Goal: Browse casually

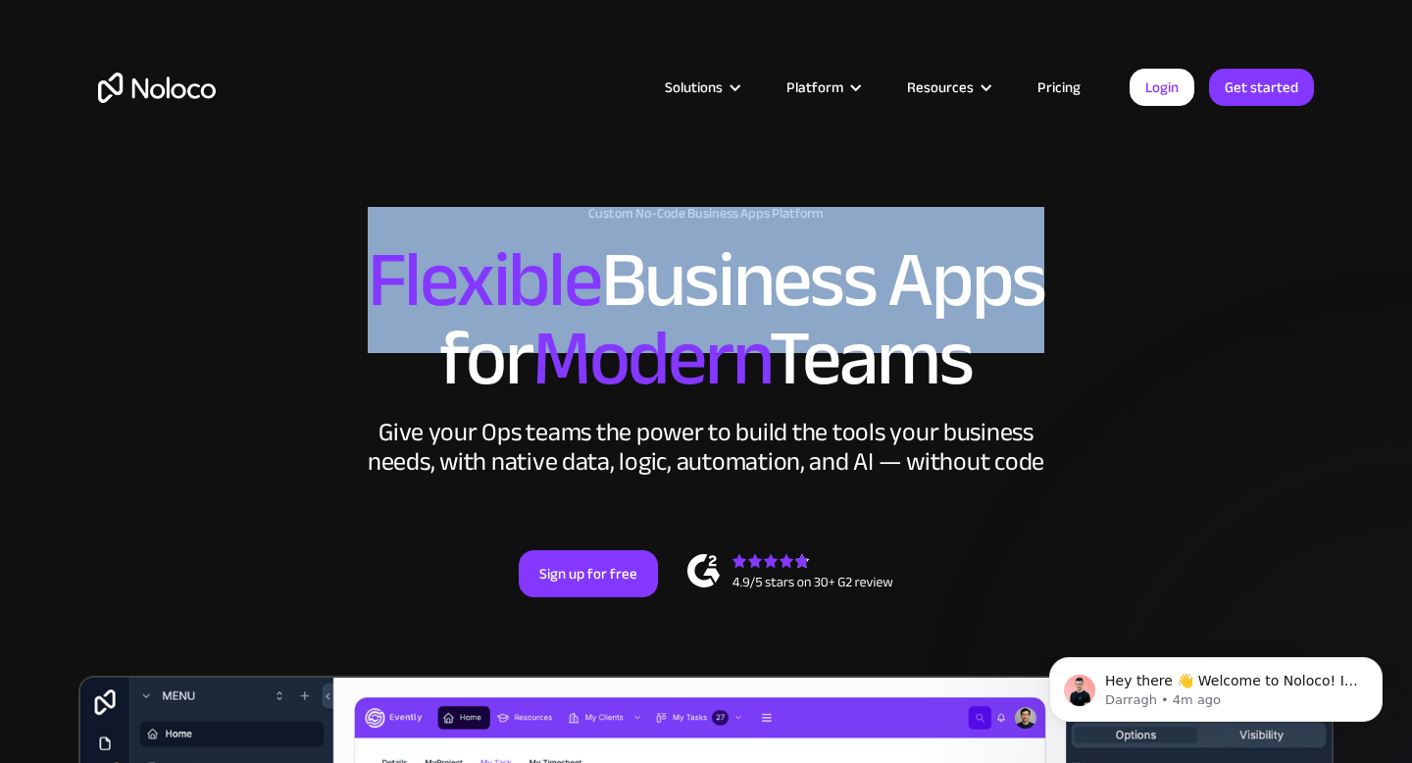
drag, startPoint x: 499, startPoint y: 268, endPoint x: 1013, endPoint y: 315, distance: 516.0
click at [1013, 315] on h2 "Flexible Business Apps for Modern Teams" at bounding box center [706, 319] width 1216 height 157
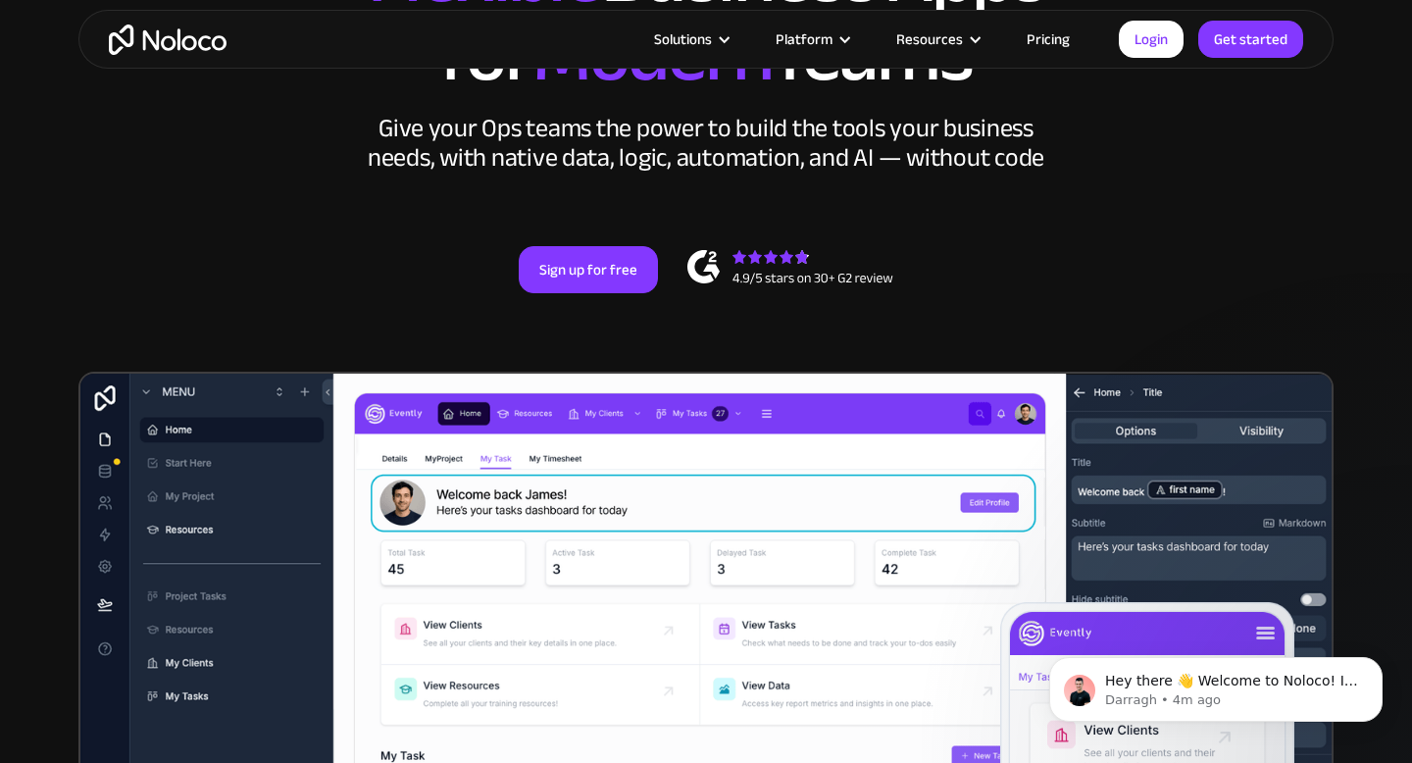
scroll to position [303, 0]
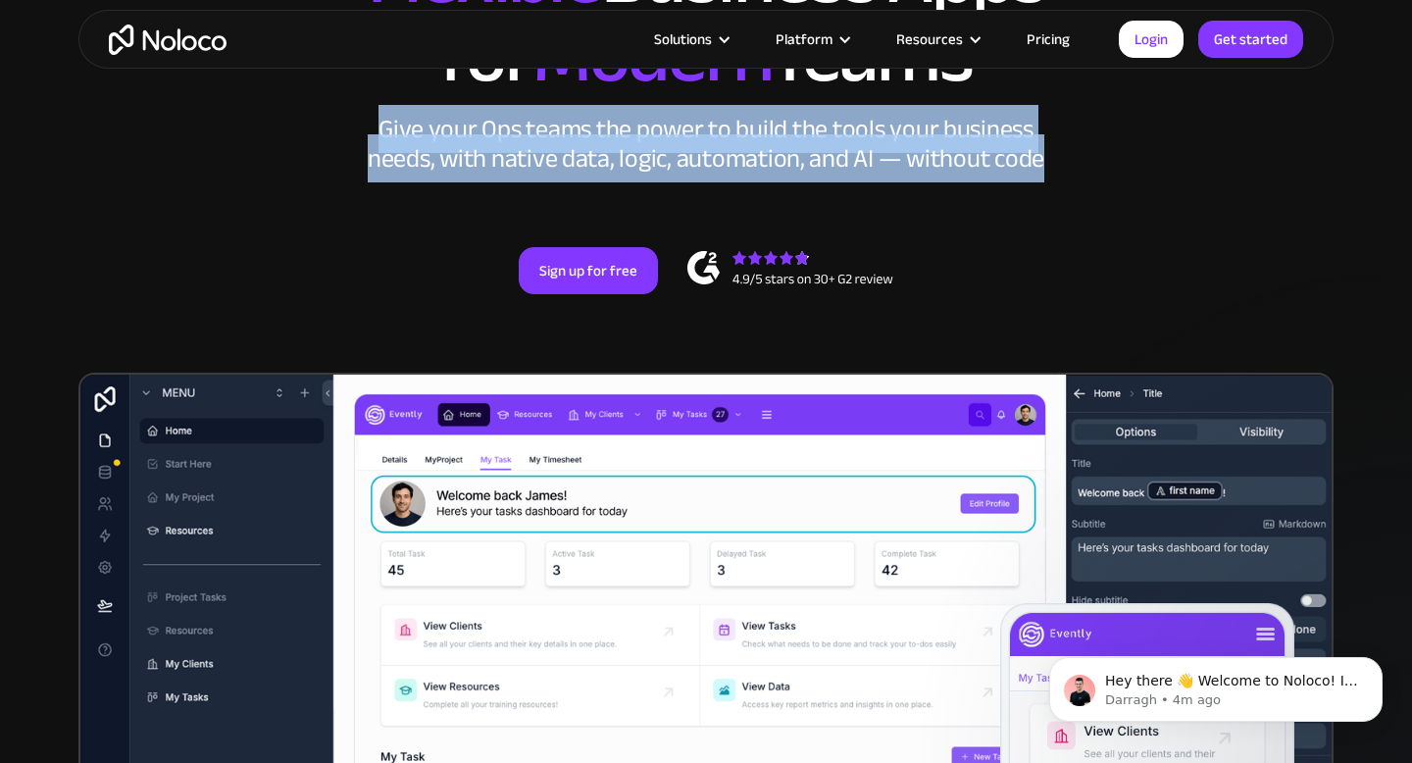
drag, startPoint x: 379, startPoint y: 133, endPoint x: 1070, endPoint y: 177, distance: 692.7
click at [1070, 177] on div "New: Connect Noloco to Stripe Custom No-Code Business Apps Platform Flexible Bu…" at bounding box center [705, 98] width 1255 height 509
click at [774, 197] on div "New: Connect Noloco to Stripe Custom No-Code Business Apps Platform Flexible Bu…" at bounding box center [705, 98] width 1255 height 509
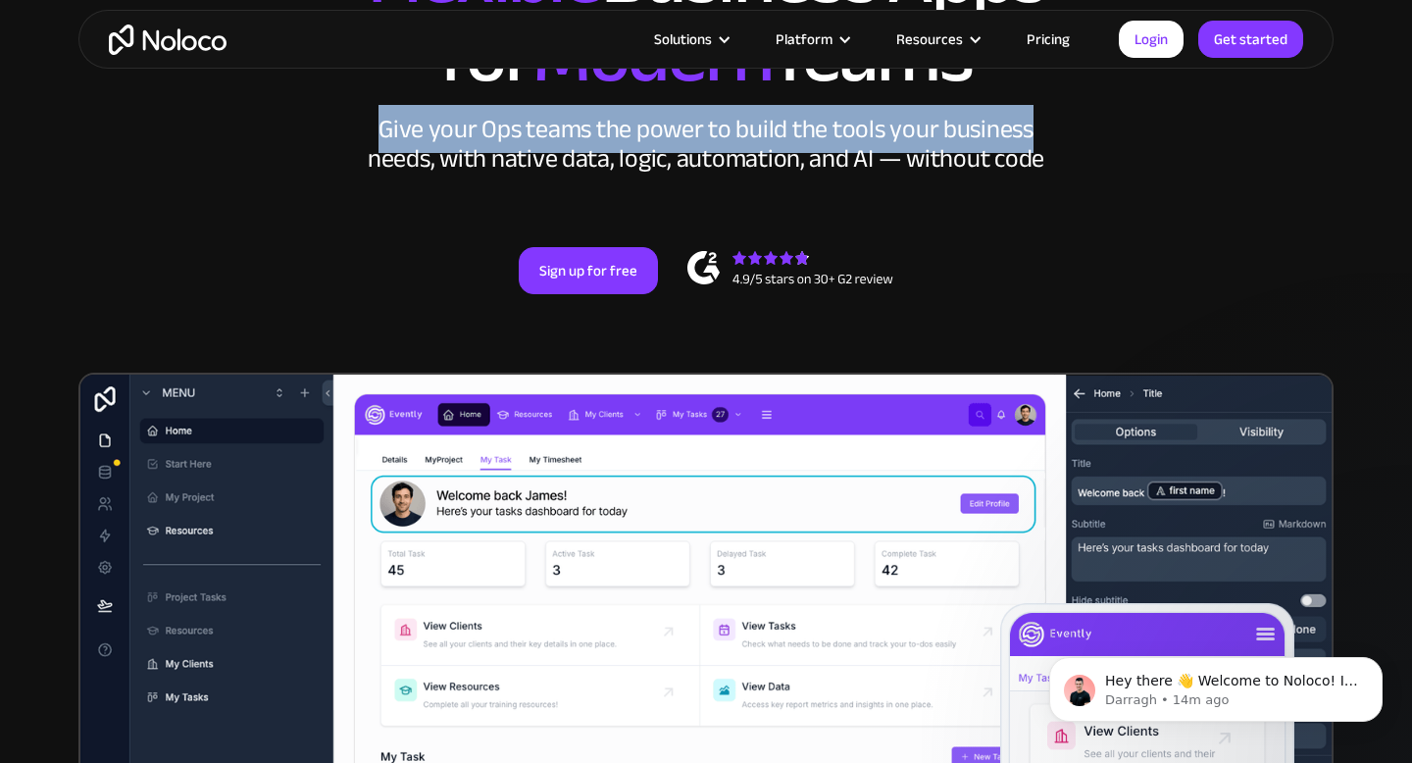
drag, startPoint x: 384, startPoint y: 138, endPoint x: 1044, endPoint y: 138, distance: 660.0
click at [1044, 138] on div "Give your Ops teams the power to build the tools your business needs, with nati…" at bounding box center [706, 144] width 686 height 59
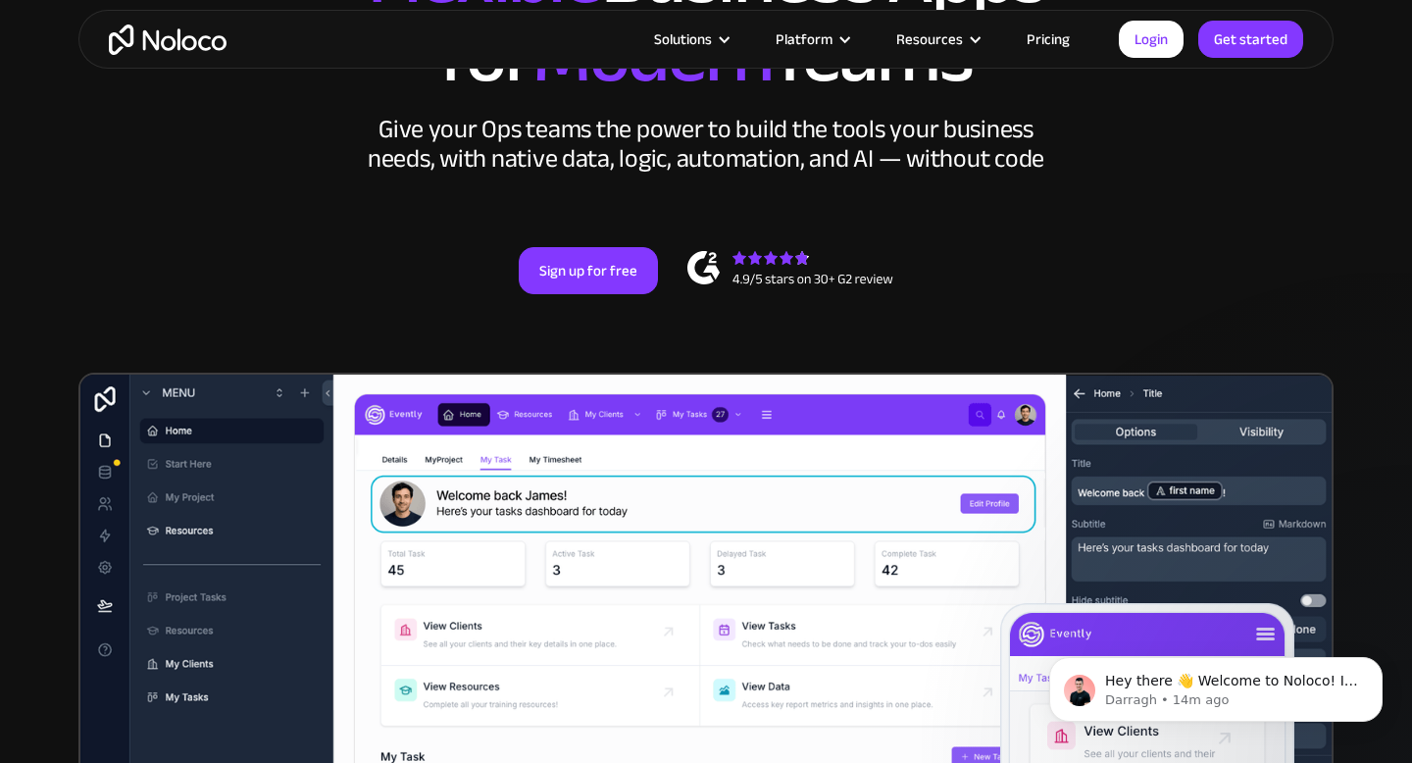
click at [1044, 139] on div "Give your Ops teams the power to build the tools your business needs, with nati…" at bounding box center [706, 144] width 686 height 59
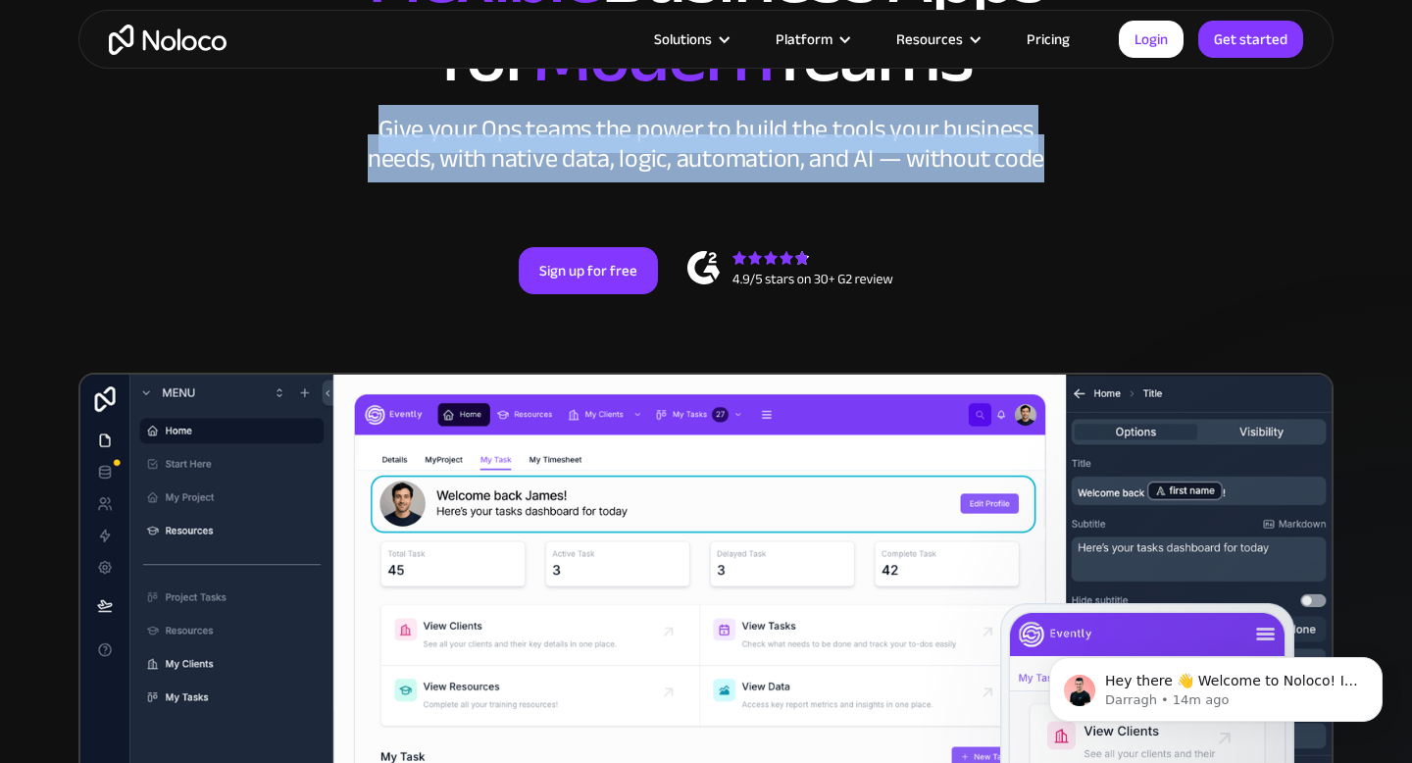
drag, startPoint x: 1049, startPoint y: 160, endPoint x: 274, endPoint y: 125, distance: 776.5
click at [274, 125] on div "New: Connect Noloco to Stripe Custom No-Code Business Apps Platform Flexible Bu…" at bounding box center [705, 98] width 1255 height 509
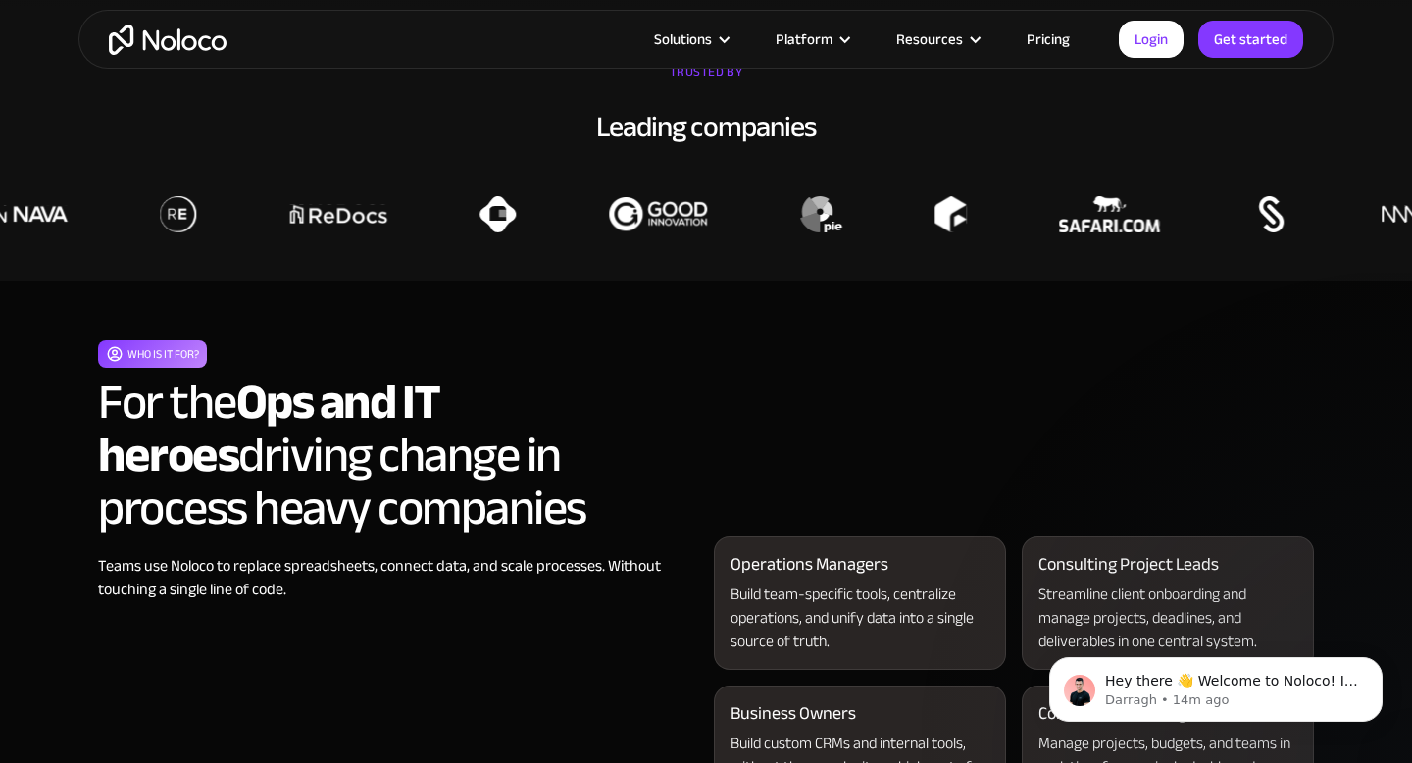
scroll to position [1552, 0]
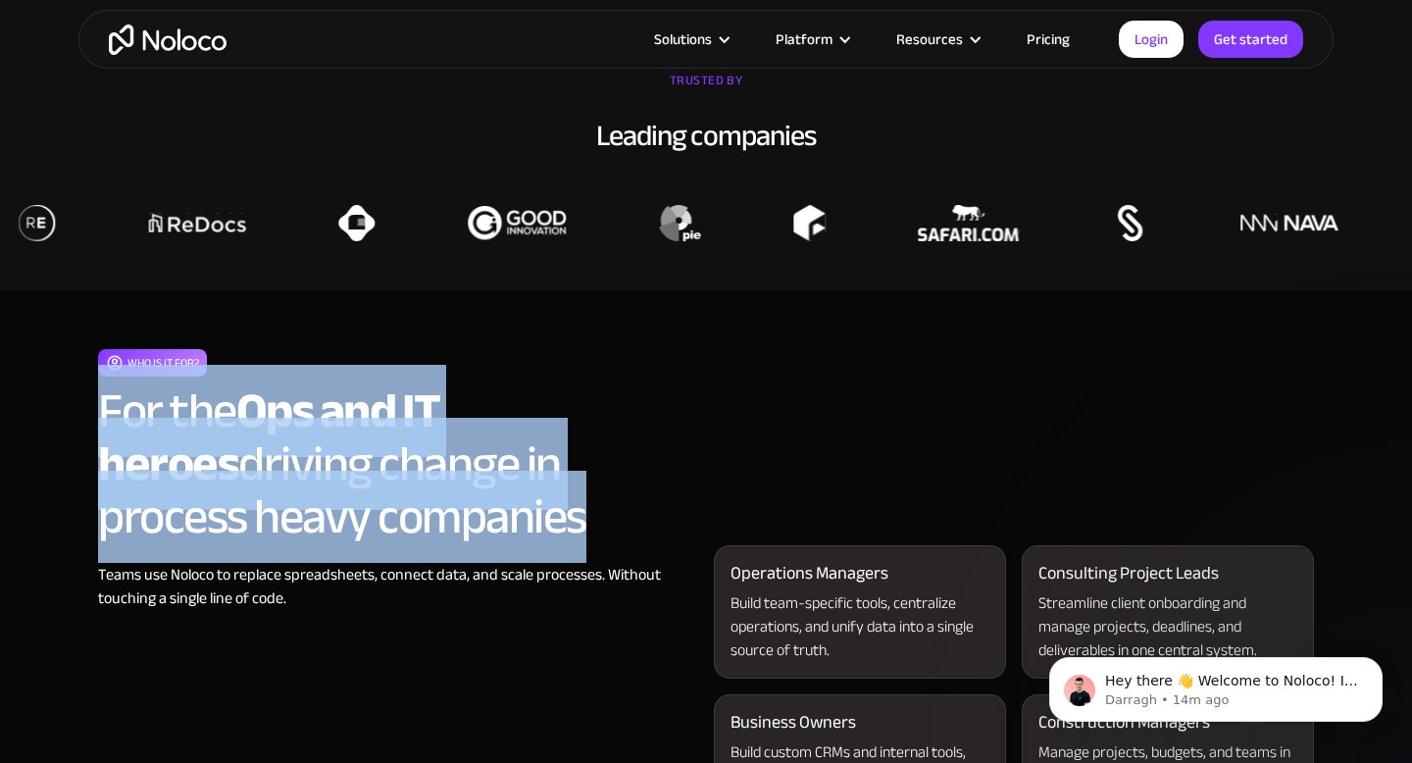
drag, startPoint x: 84, startPoint y: 414, endPoint x: 514, endPoint y: 502, distance: 438.5
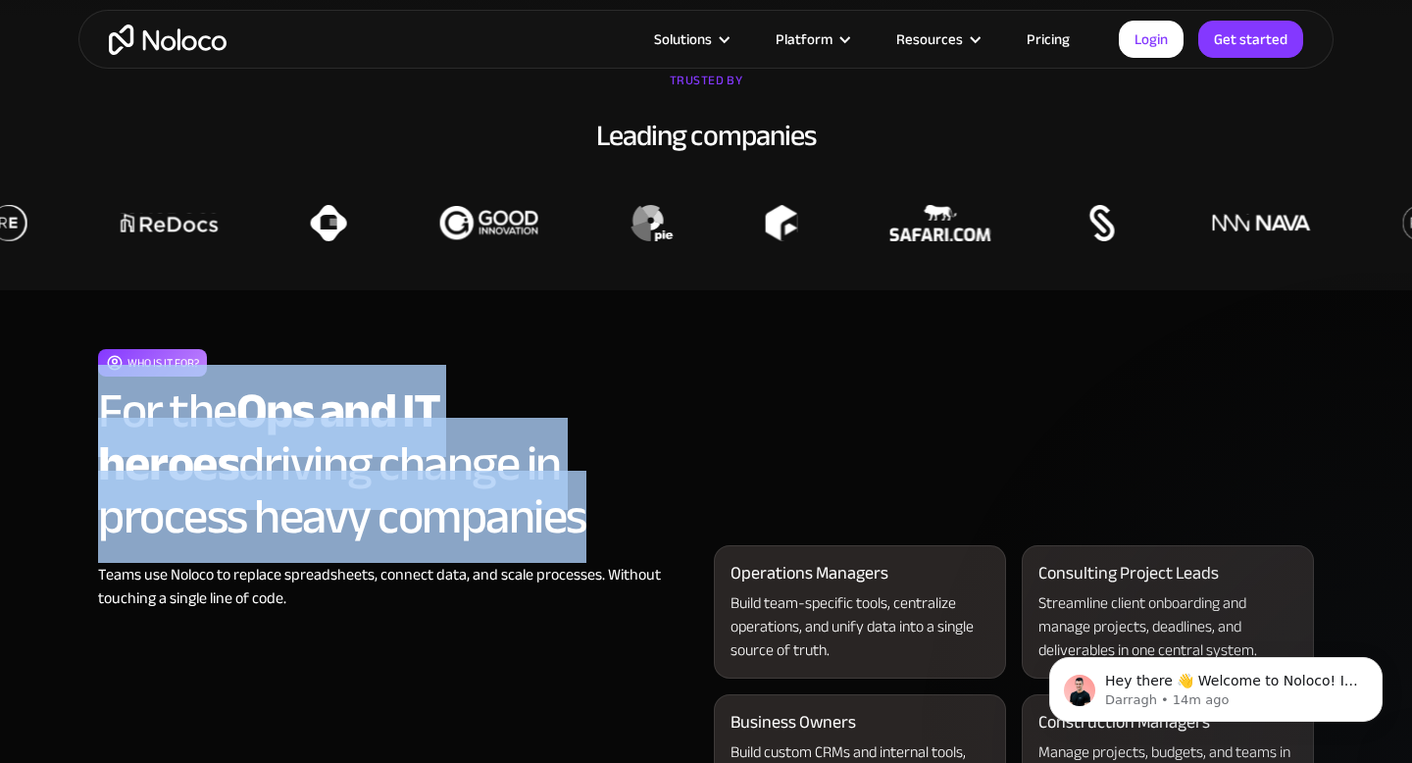
click at [512, 495] on h2 "For the Ops and IT heroes driving change in process heavy companies" at bounding box center [398, 463] width 600 height 159
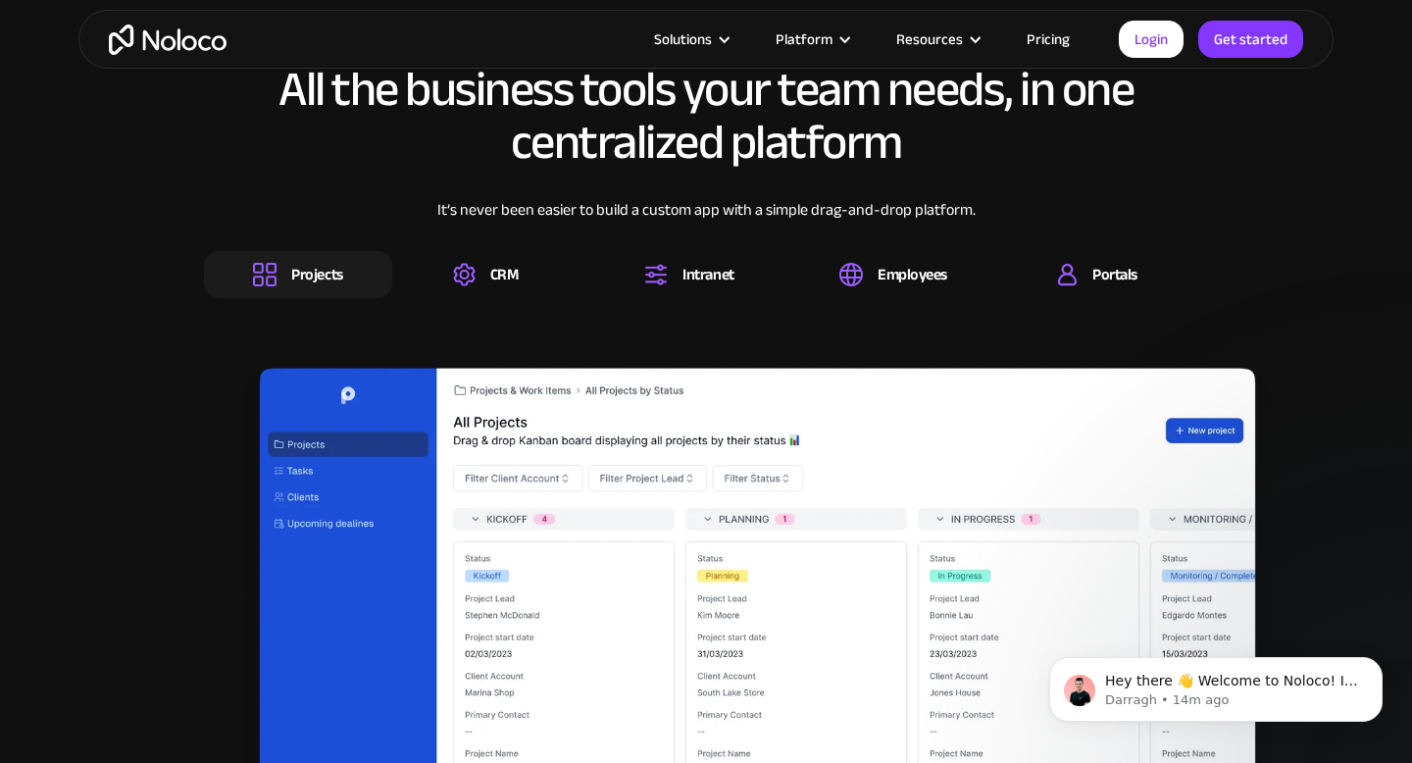
scroll to position [3006, 0]
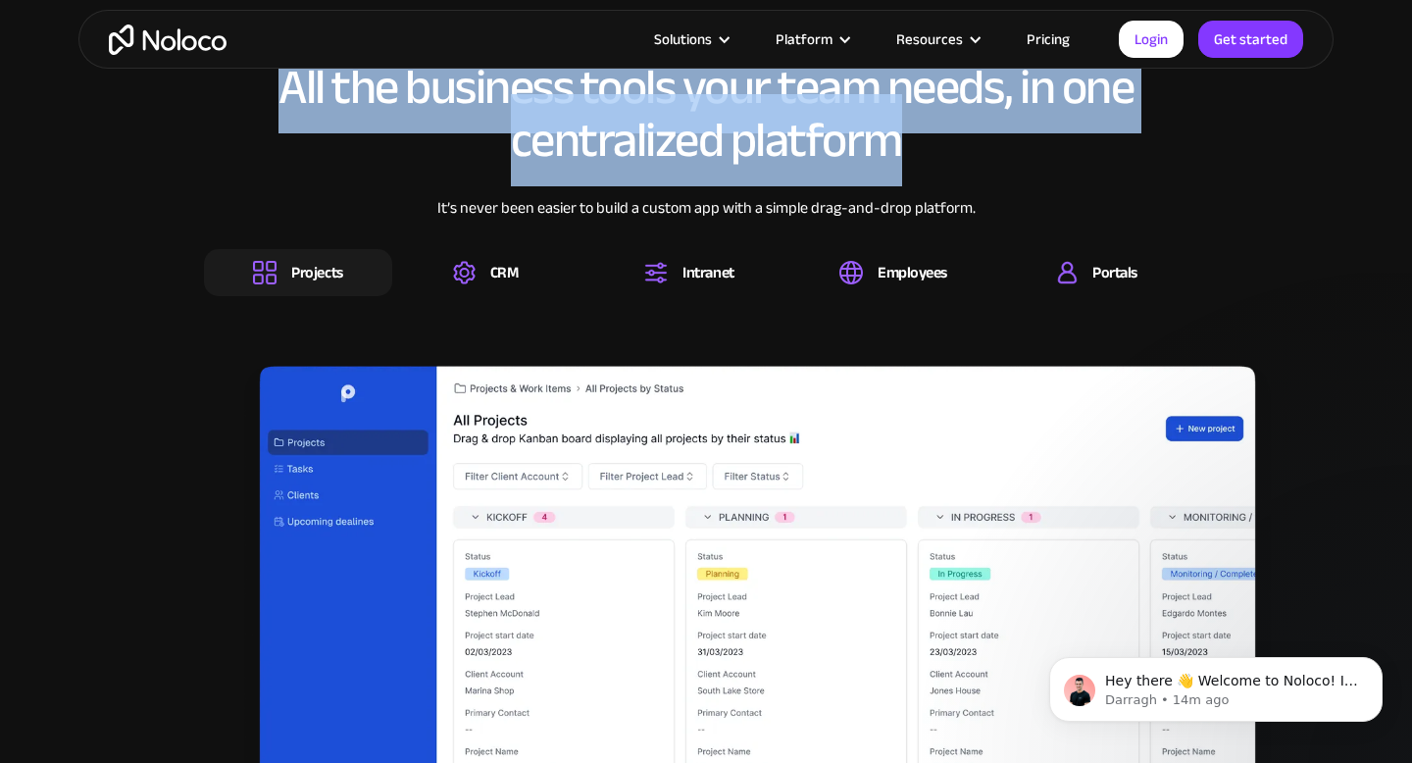
drag, startPoint x: 921, startPoint y: 140, endPoint x: 285, endPoint y: 111, distance: 636.2
click at [285, 111] on h2 "All the business tools your team needs, in one centralized platform" at bounding box center [706, 114] width 1004 height 106
drag, startPoint x: 282, startPoint y: 111, endPoint x: 1012, endPoint y: 136, distance: 730.1
click at [1012, 136] on h2 "All the business tools your team needs, in one centralized platform" at bounding box center [706, 114] width 1004 height 106
